Goal: Information Seeking & Learning: Learn about a topic

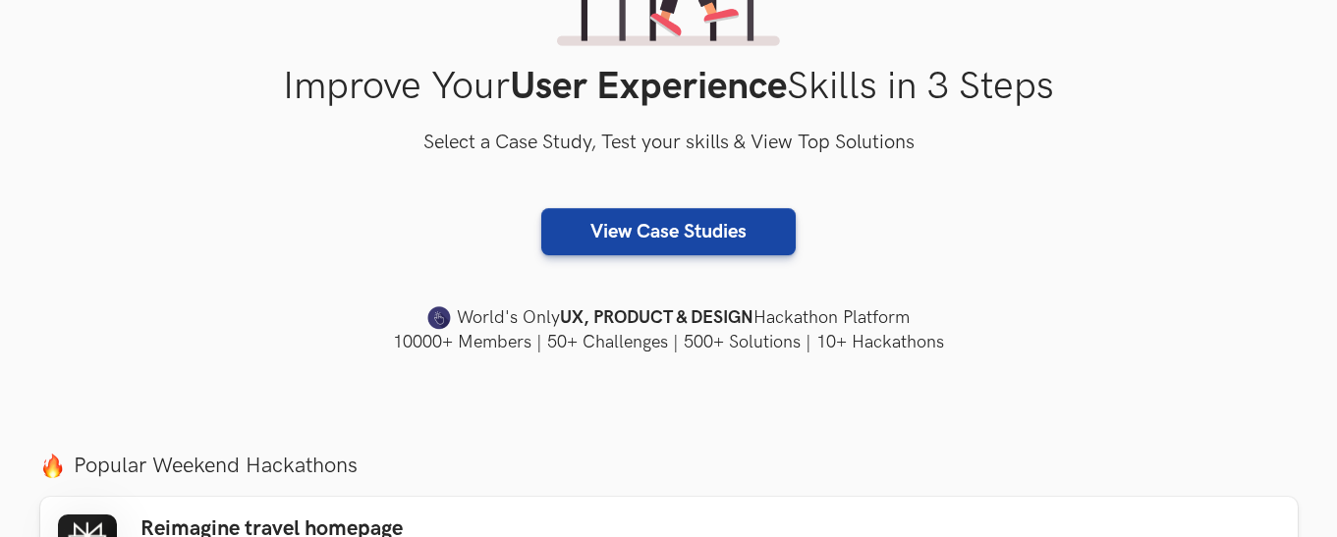
scroll to position [317, 0]
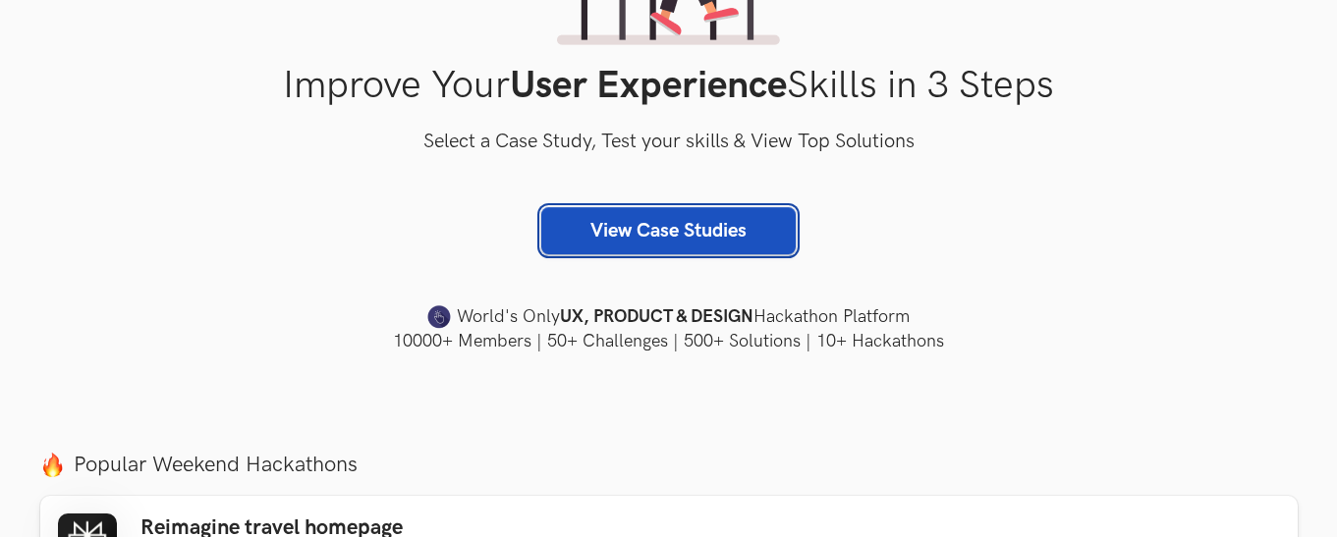
click at [683, 231] on link "View Case Studies" at bounding box center [668, 230] width 254 height 47
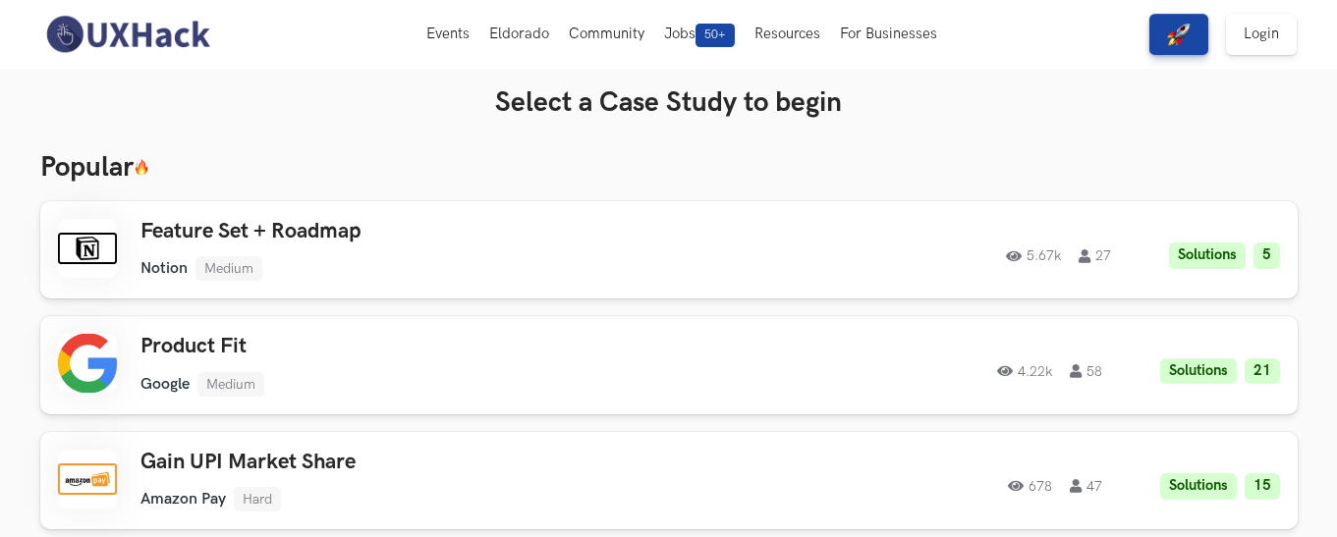
click at [189, 25] on img at bounding box center [127, 34] width 175 height 41
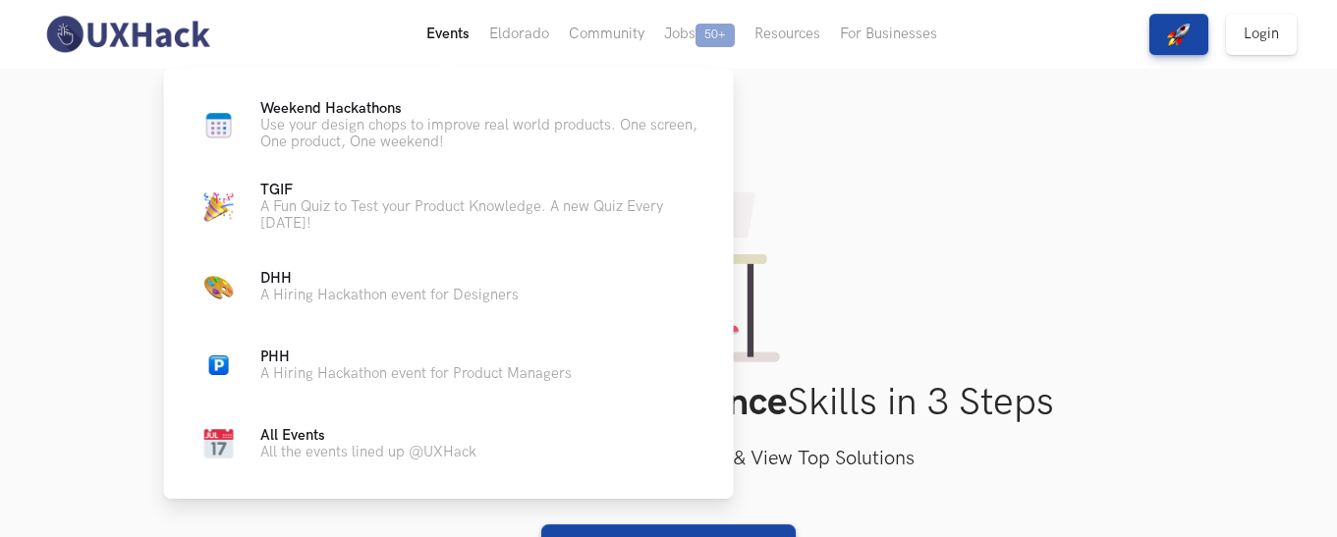
click at [442, 28] on button "Events Live" at bounding box center [447, 34] width 63 height 69
click at [312, 438] on span "All Events" at bounding box center [292, 435] width 65 height 17
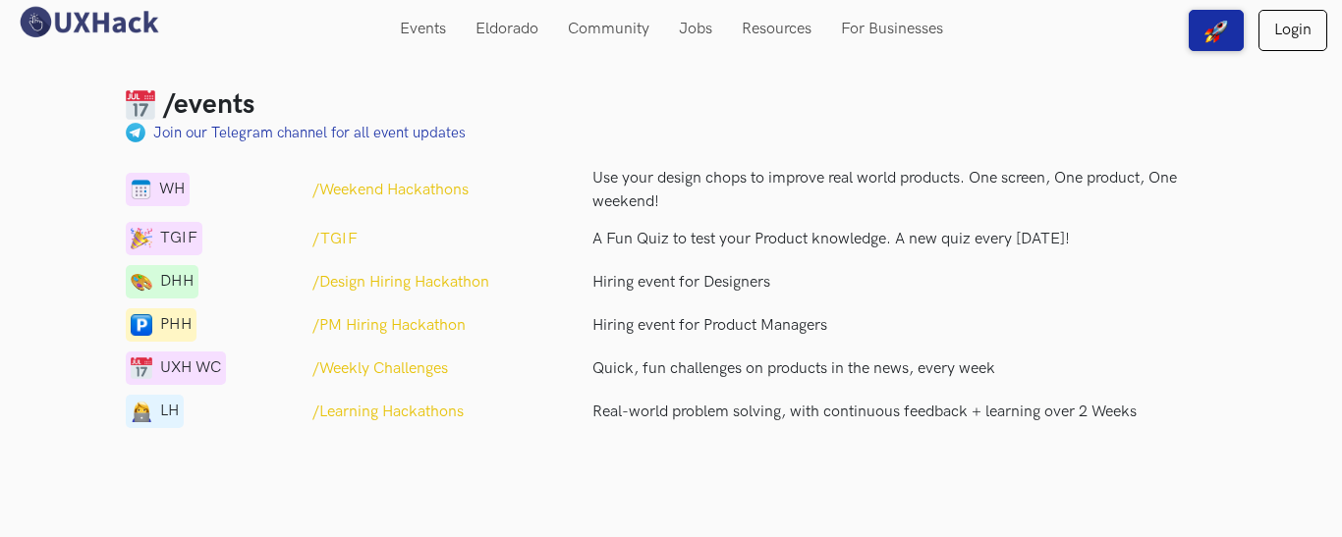
click at [680, 107] on div "/events" at bounding box center [438, 104] width 624 height 33
click at [79, 22] on img at bounding box center [88, 22] width 147 height 34
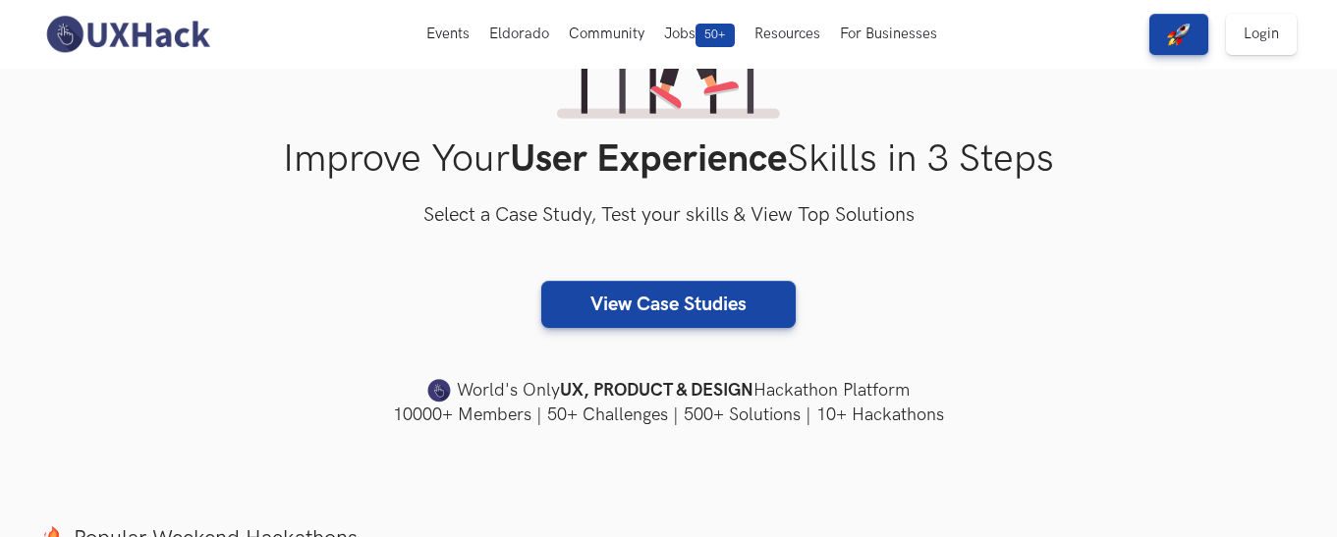
scroll to position [234, 0]
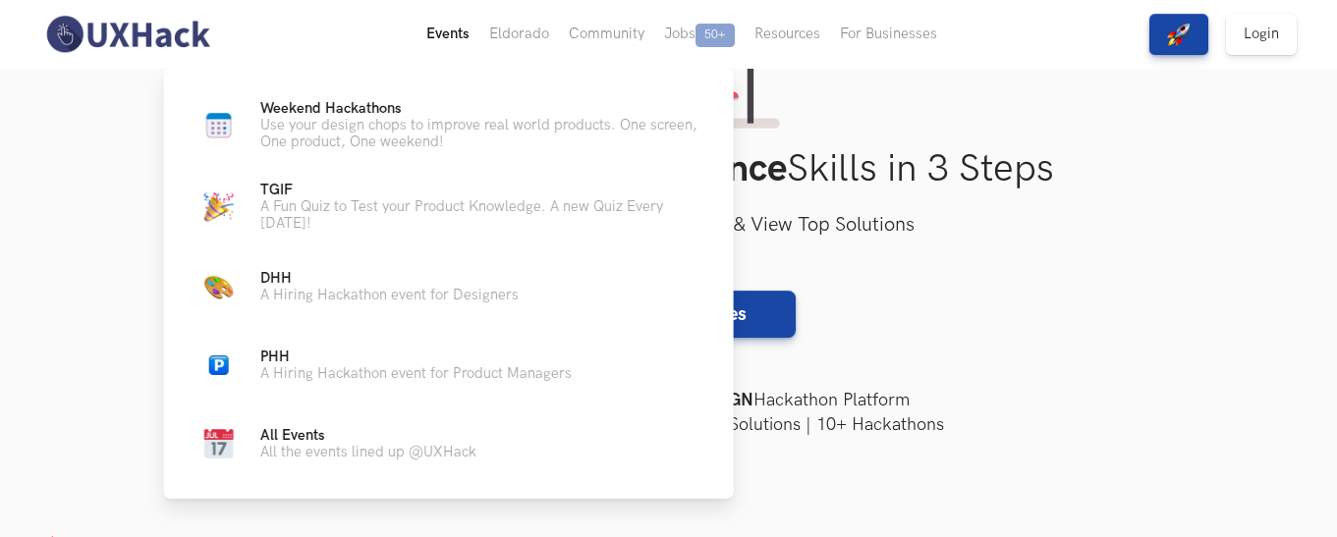
click at [448, 41] on button "Events Live" at bounding box center [447, 34] width 63 height 69
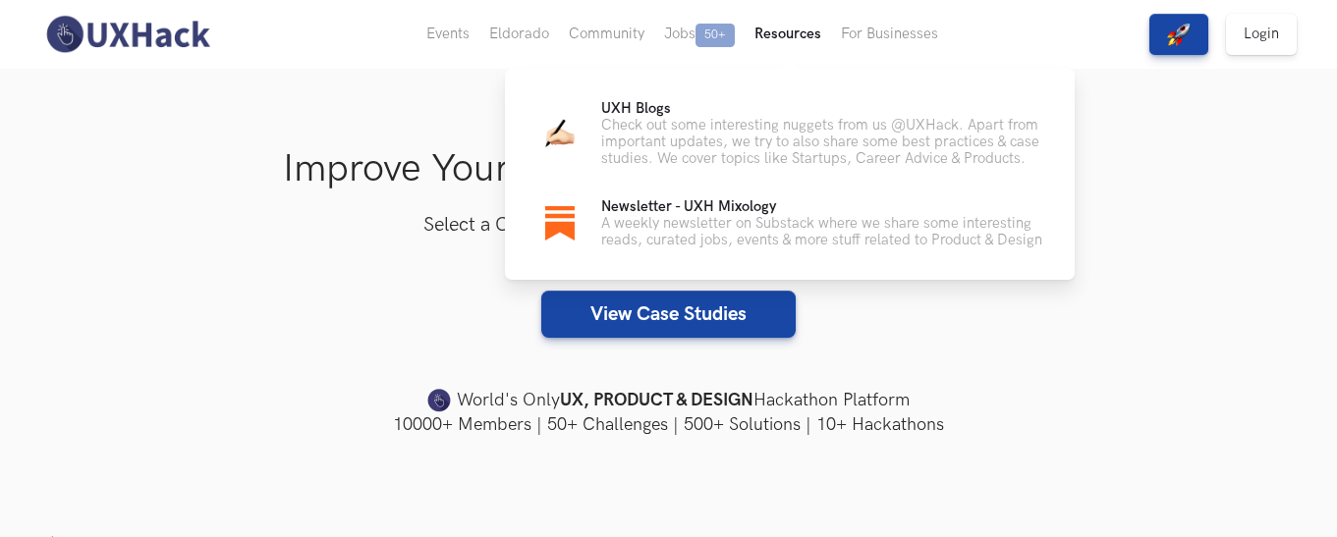
click at [782, 41] on button "Resources" at bounding box center [787, 34] width 86 height 69
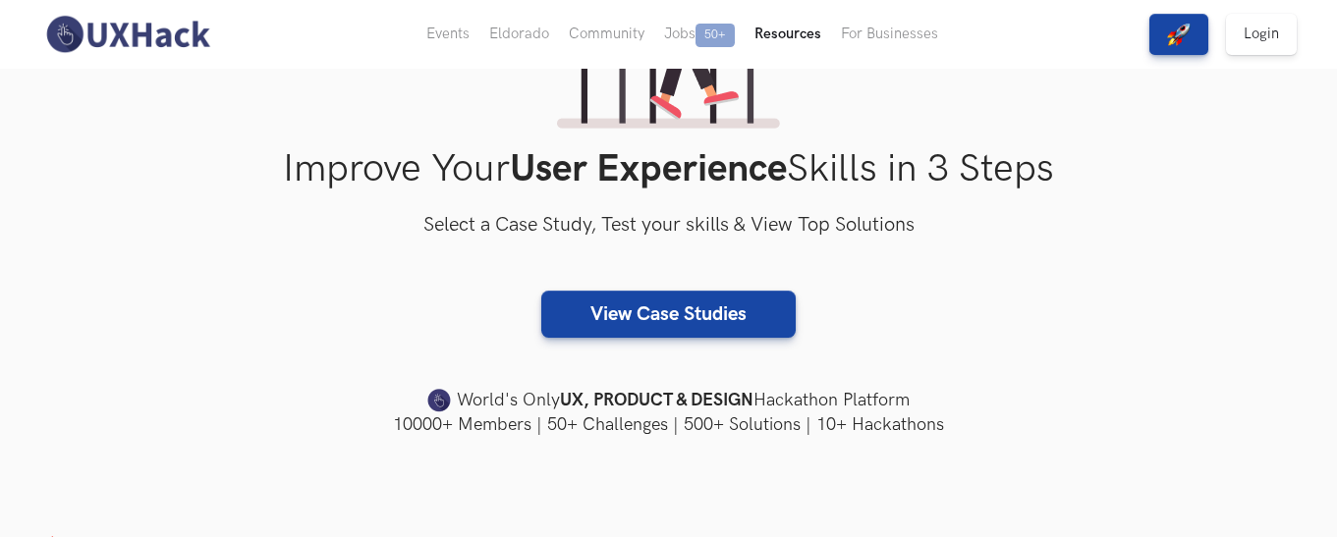
click at [782, 40] on button "Resources" at bounding box center [787, 34] width 86 height 69
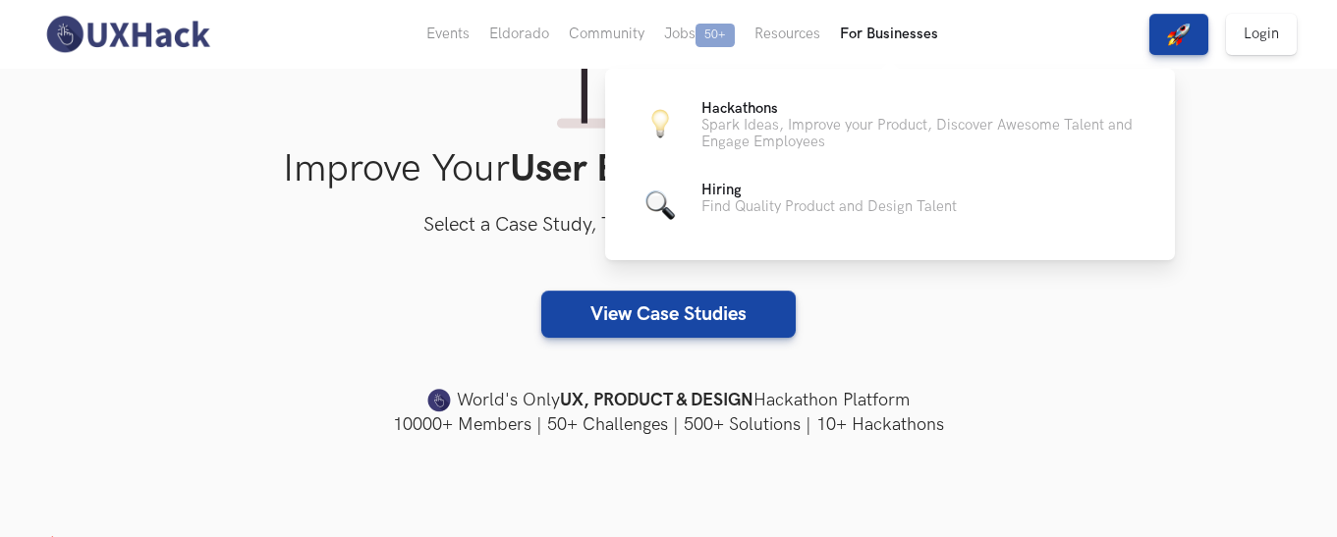
click at [882, 28] on button "For Businesses" at bounding box center [889, 34] width 118 height 69
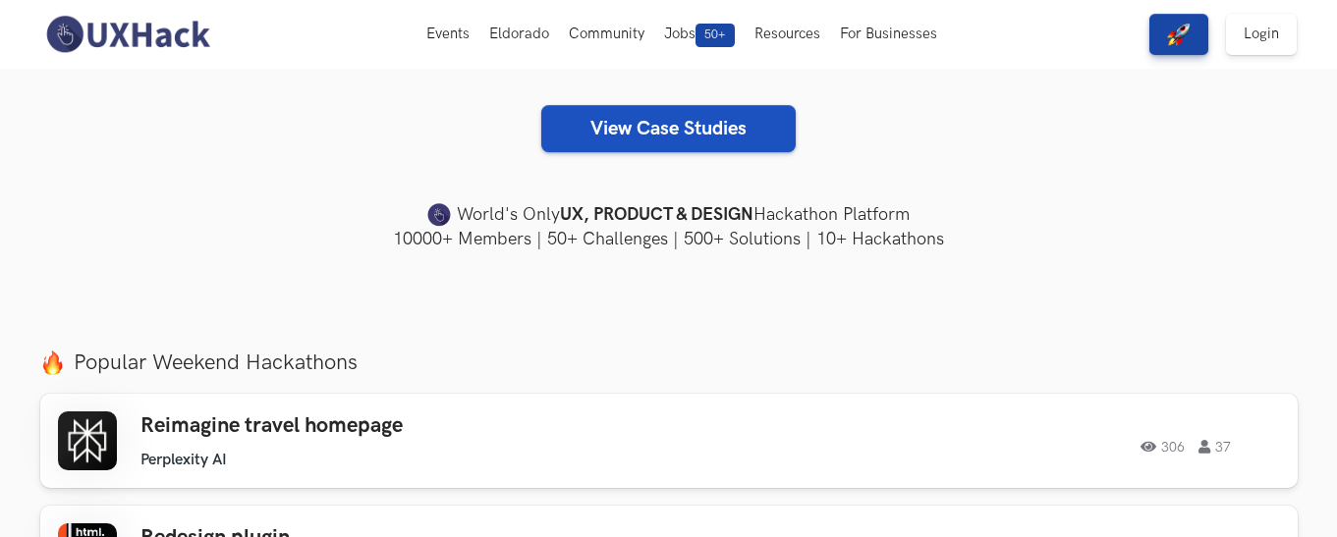
scroll to position [418, 0]
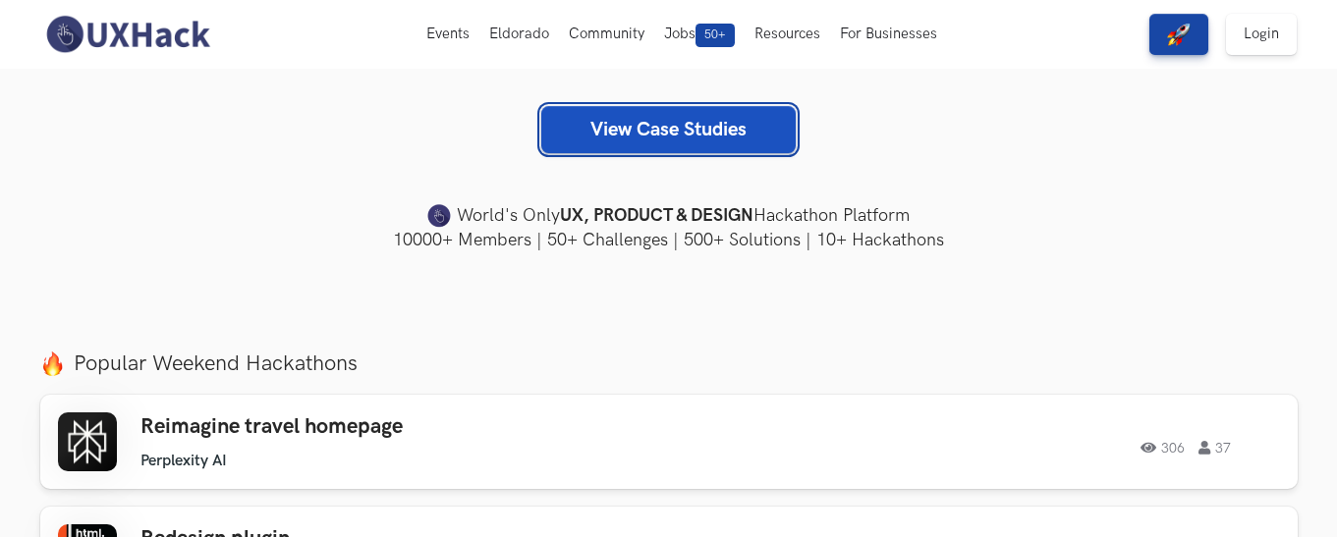
click at [756, 136] on link "View Case Studies" at bounding box center [668, 129] width 254 height 47
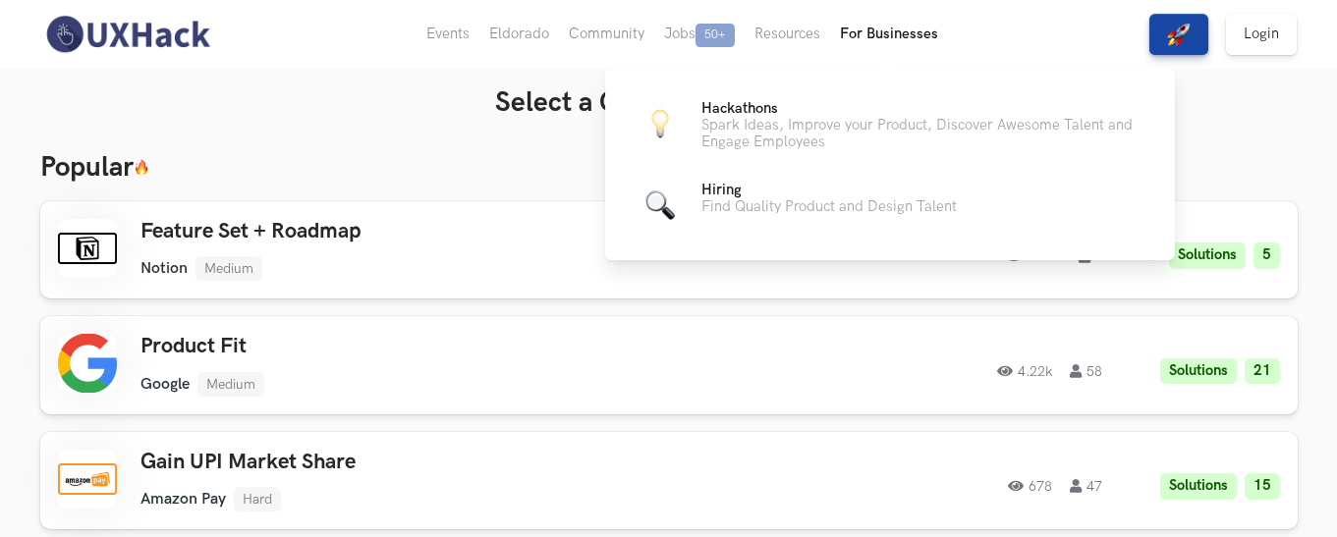
click at [915, 31] on button "For Businesses" at bounding box center [889, 34] width 118 height 69
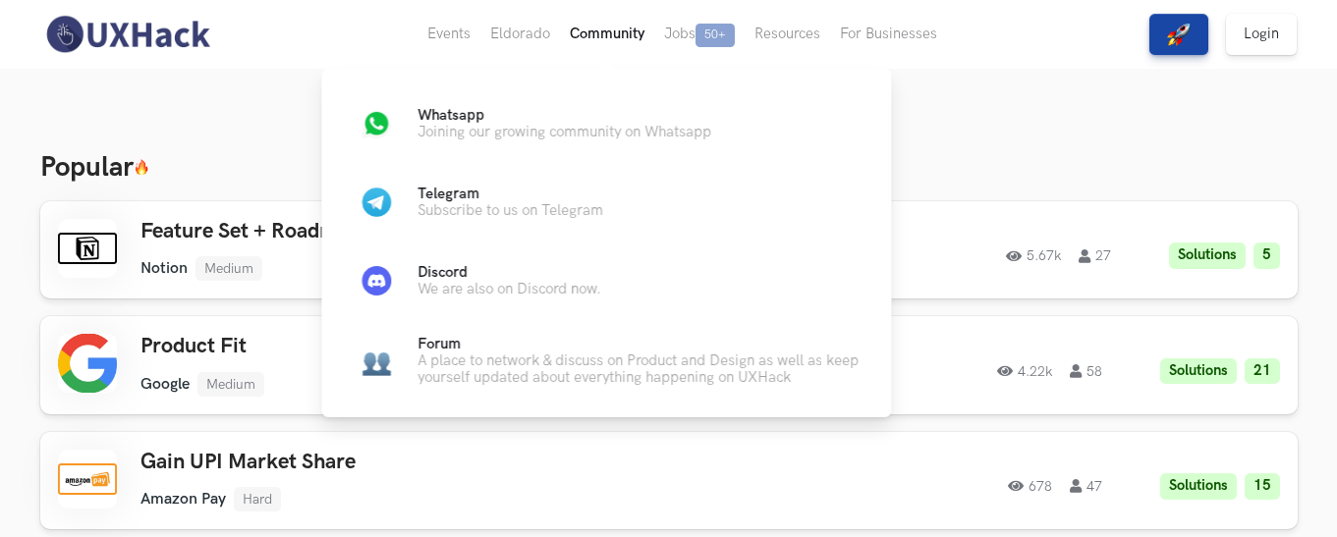
click at [565, 47] on button "Community" at bounding box center [607, 34] width 94 height 69
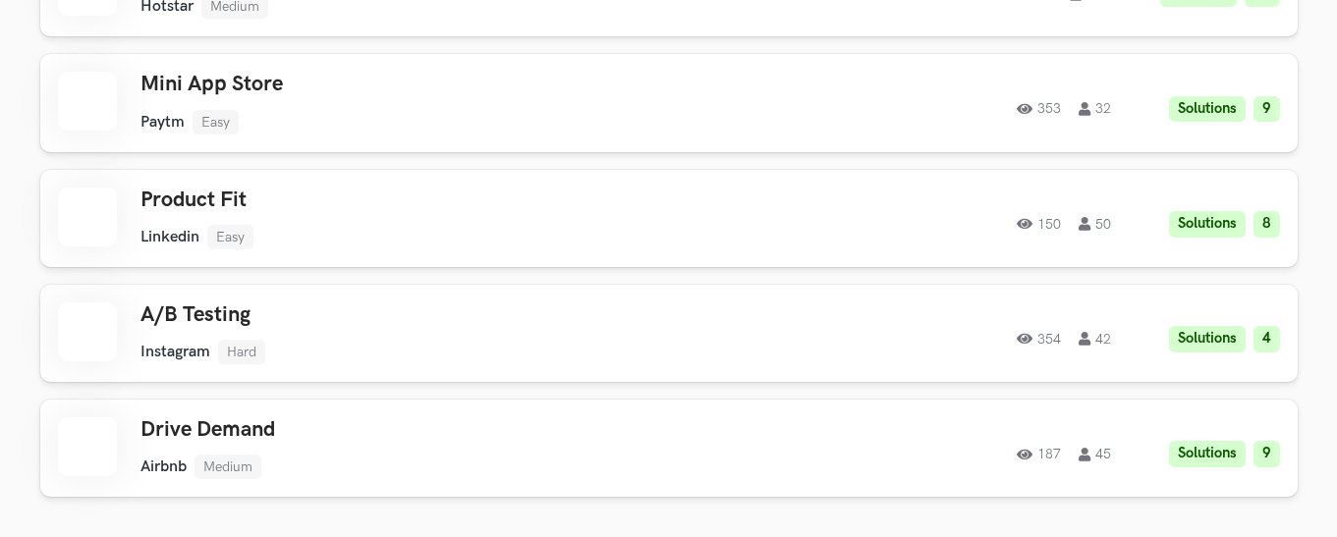
scroll to position [3731, 0]
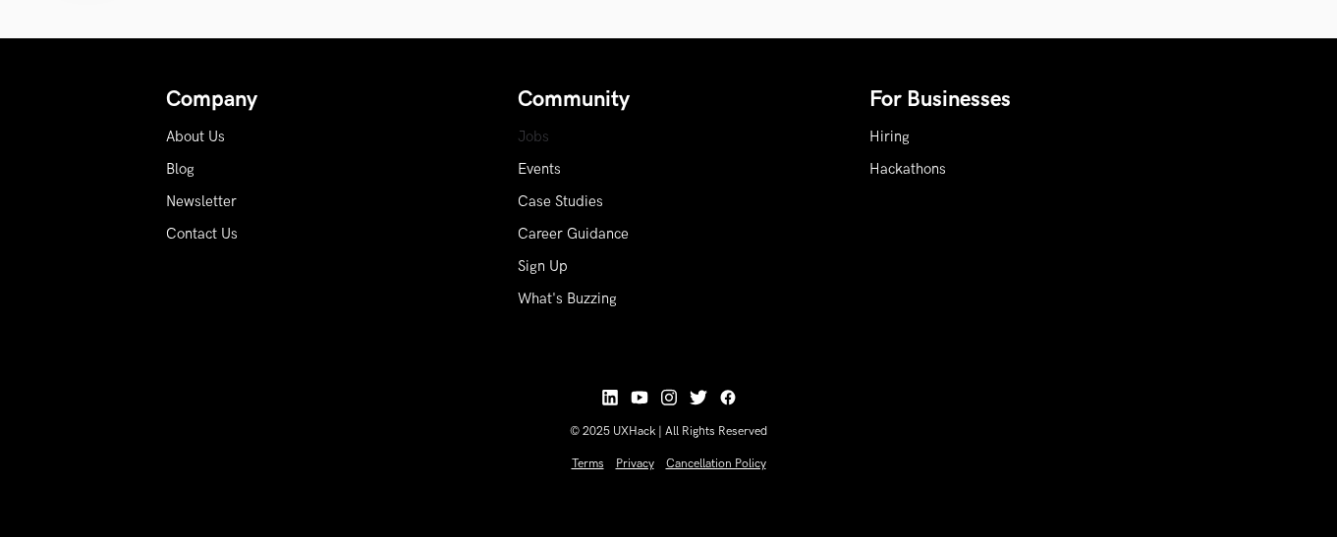
click at [536, 141] on link "Jobs" at bounding box center [533, 137] width 31 height 17
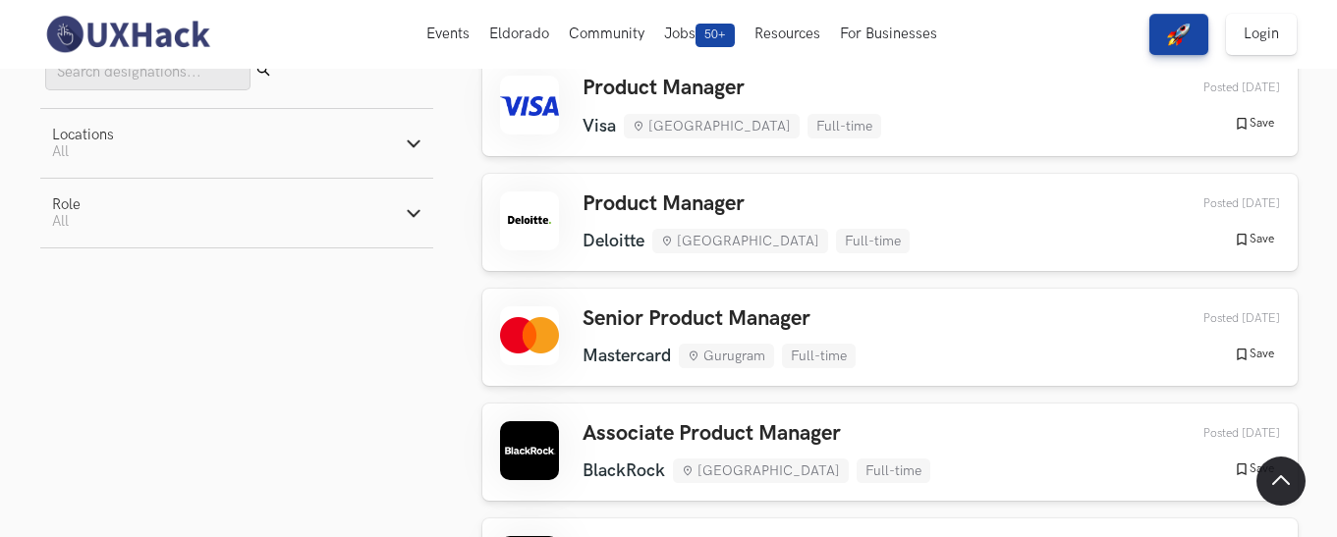
scroll to position [9991, 0]
click at [647, 307] on h3 "Senior Product Manager" at bounding box center [718, 320] width 273 height 26
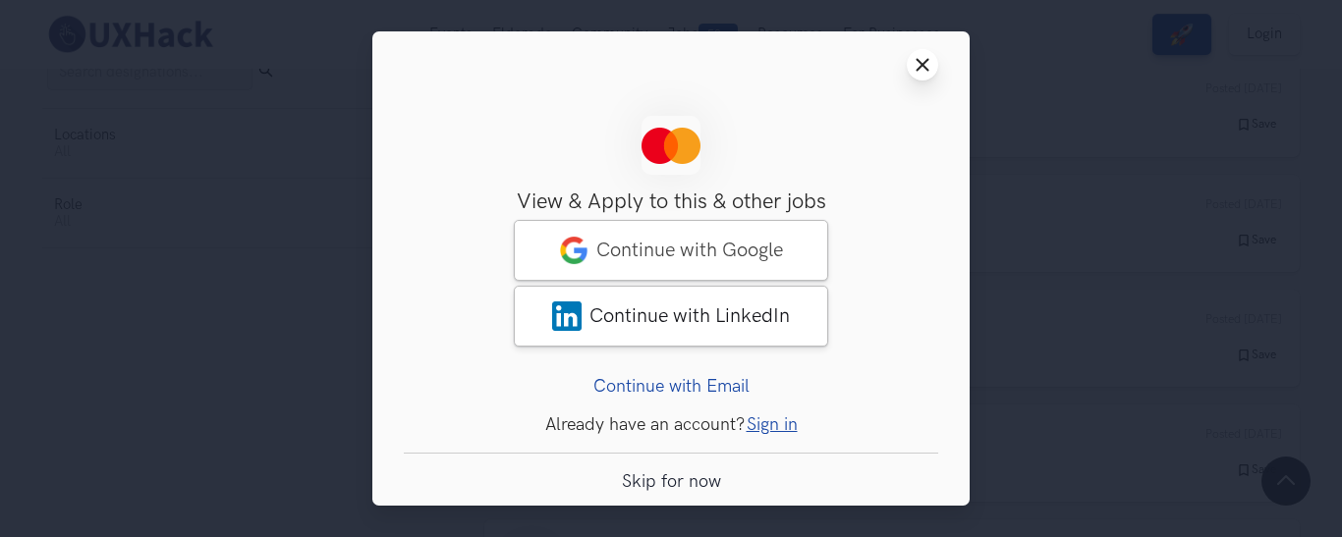
click at [907, 63] on button "Close modal window" at bounding box center [922, 64] width 31 height 31
